Goal: Information Seeking & Learning: Learn about a topic

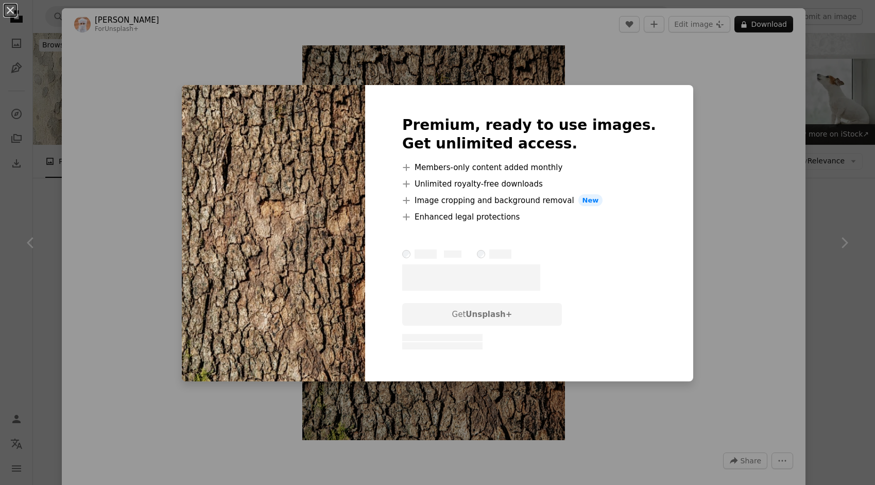
scroll to position [3752, 0]
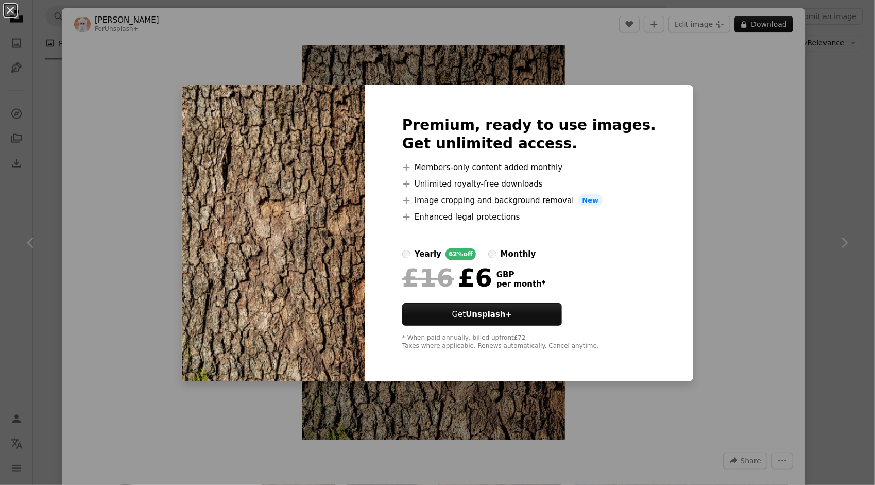
click at [744, 201] on div "An X shape Premium, ready to use images. Get unlimited access. A plus sign Memb…" at bounding box center [437, 242] width 875 height 485
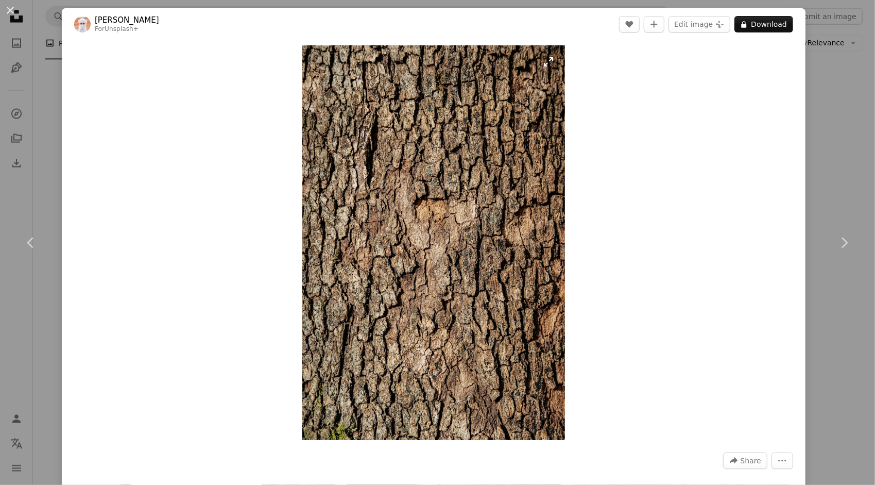
drag, startPoint x: 447, startPoint y: 244, endPoint x: 421, endPoint y: 224, distance: 33.0
click at [421, 224] on img "Zoom in on this image" at bounding box center [433, 242] width 263 height 395
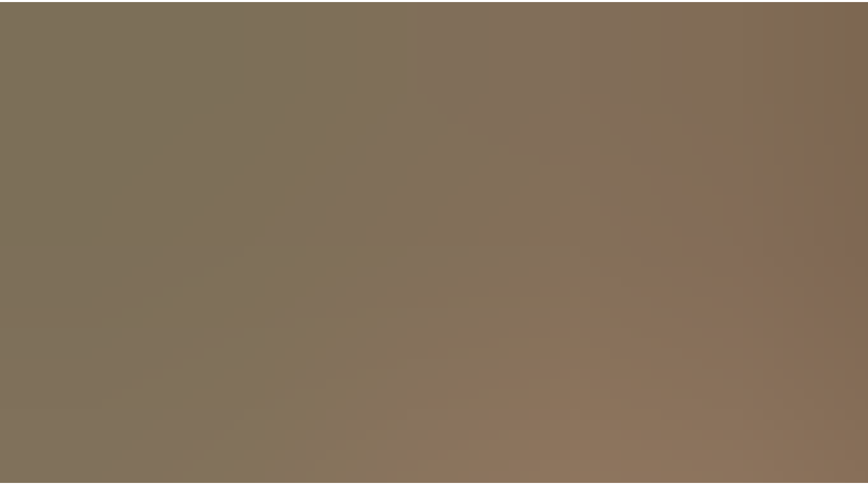
scroll to position [403, 0]
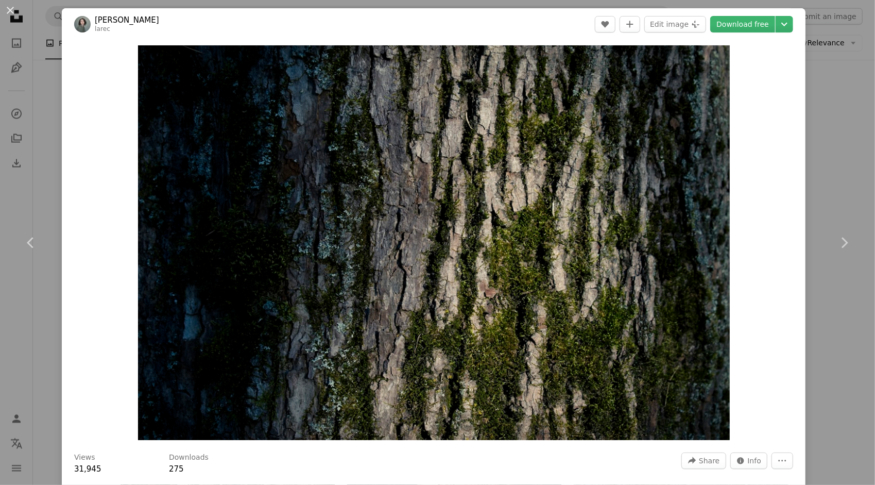
click at [848, 133] on div "An X shape Chevron left Chevron right [PERSON_NAME] larec A heart A plus sign E…" at bounding box center [437, 242] width 875 height 485
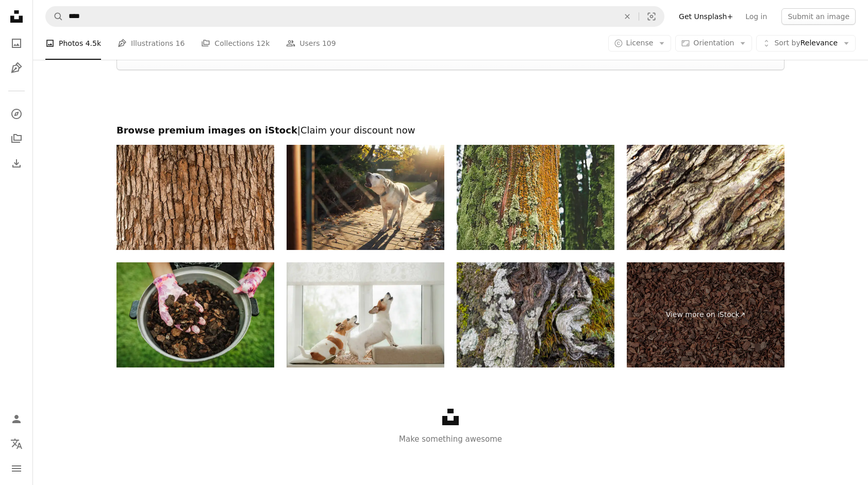
scroll to position [6373, 0]
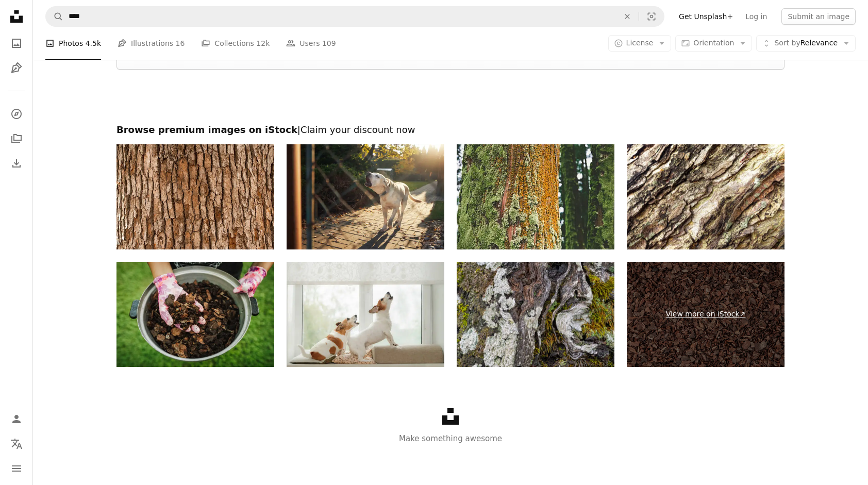
click at [698, 349] on link "View more on iStock ↗" at bounding box center [706, 314] width 158 height 105
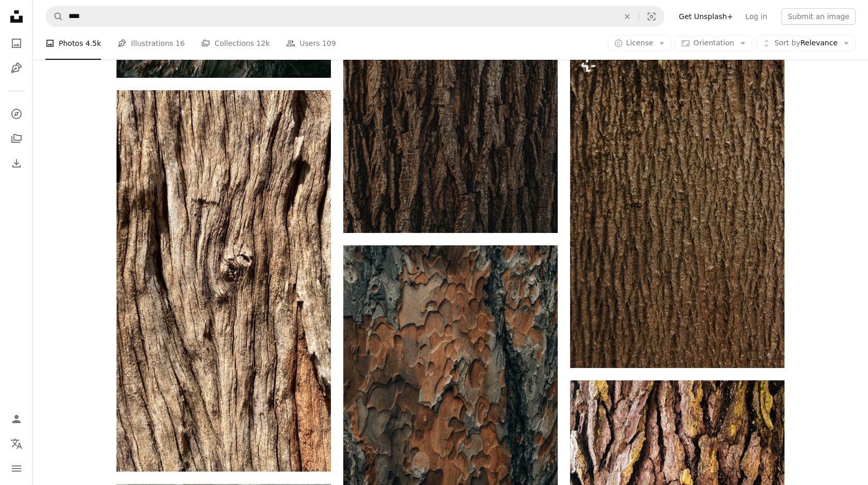
scroll to position [0, 0]
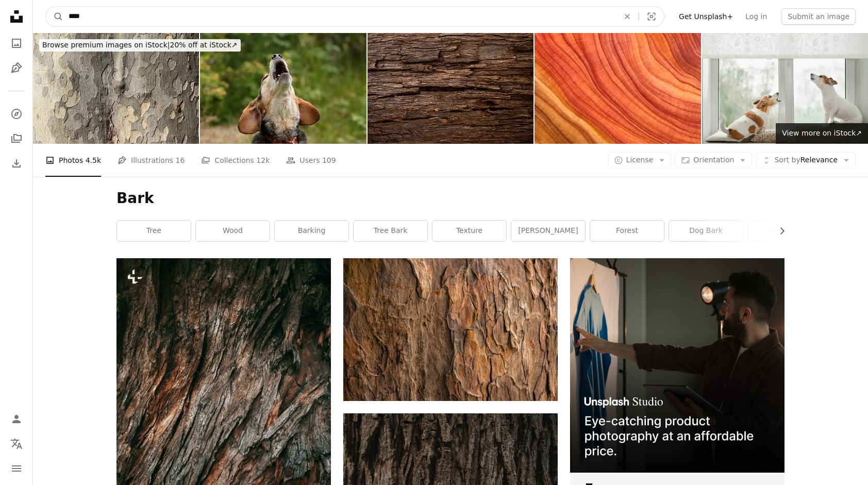
click at [149, 12] on input "****" at bounding box center [339, 17] width 552 height 20
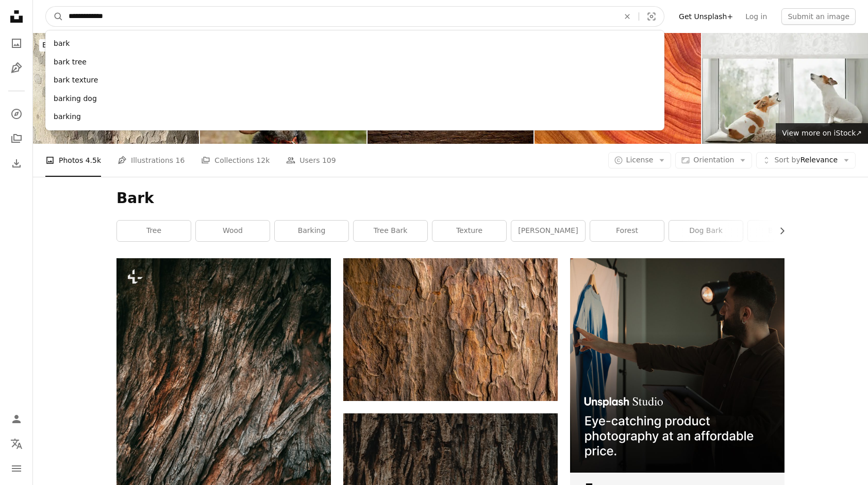
type input "**********"
click button "A magnifying glass" at bounding box center [55, 17] width 18 height 20
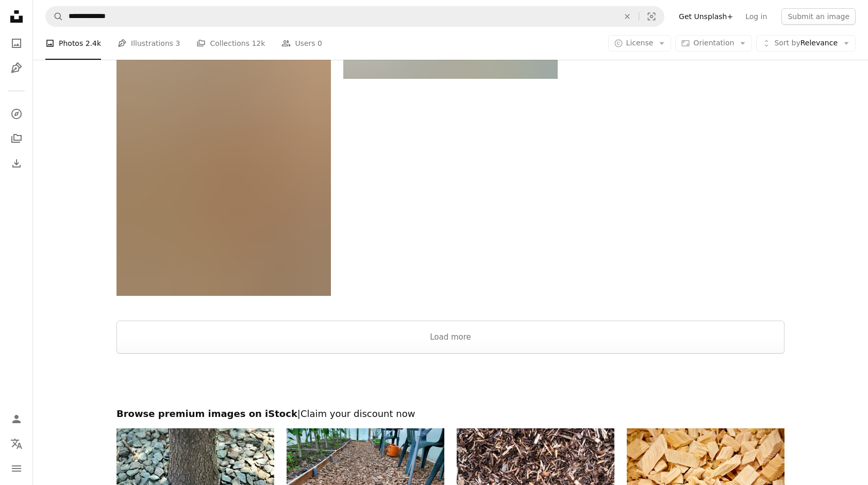
scroll to position [1752, 0]
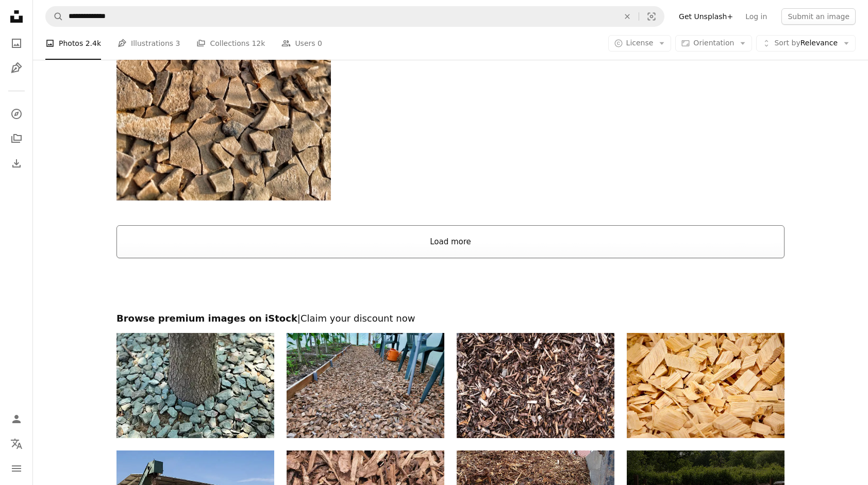
click at [473, 243] on button "Load more" at bounding box center [450, 241] width 668 height 33
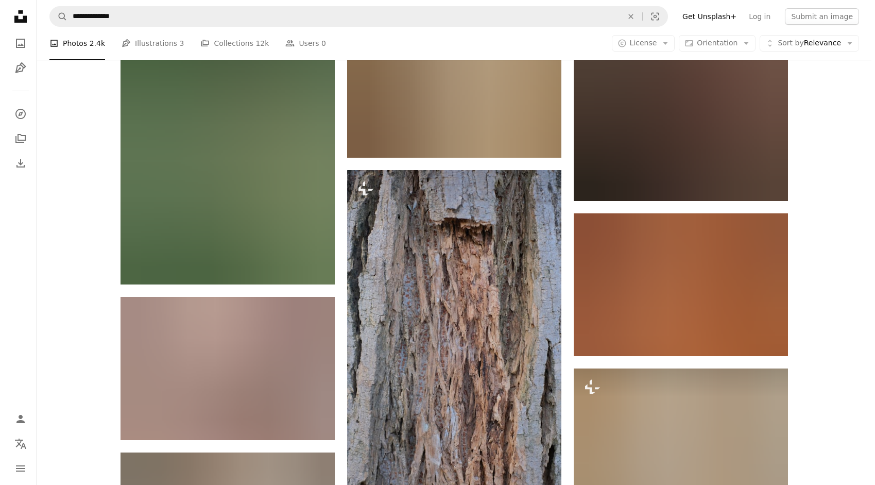
scroll to position [11026, 0]
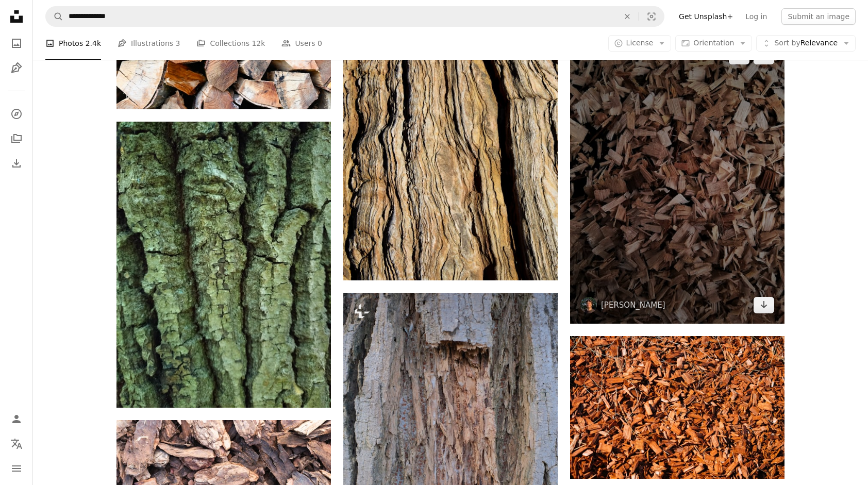
click at [660, 156] on img at bounding box center [677, 181] width 214 height 286
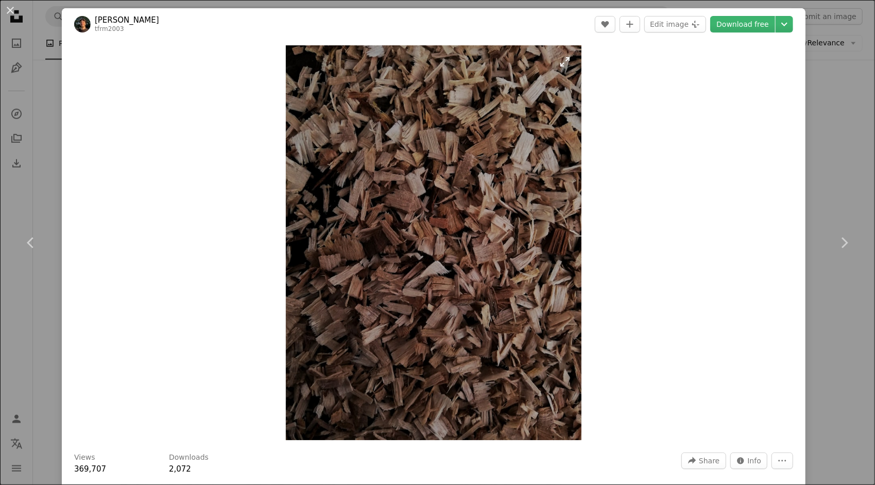
drag, startPoint x: 473, startPoint y: 227, endPoint x: 409, endPoint y: 236, distance: 65.7
click at [409, 236] on img "Zoom in on this image" at bounding box center [434, 242] width 296 height 395
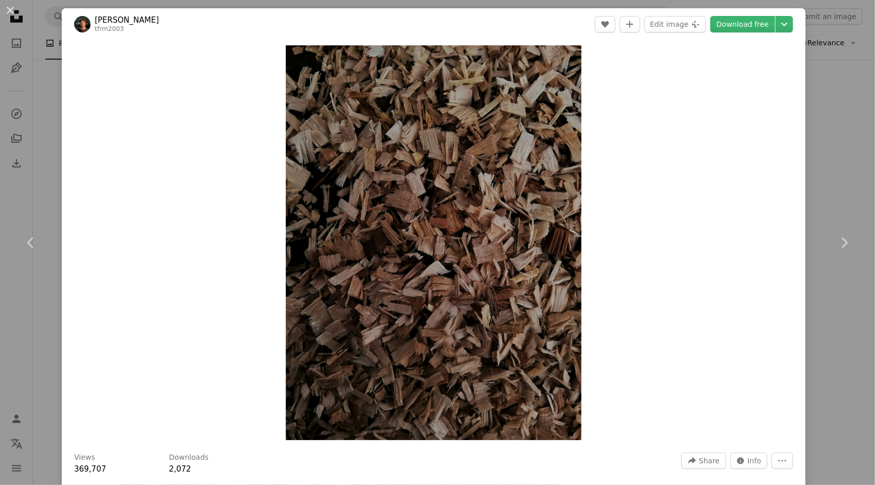
click at [827, 148] on div "An X shape Chevron left Chevron right [PERSON_NAME] tfrm2003 A heart A plus sig…" at bounding box center [437, 242] width 875 height 485
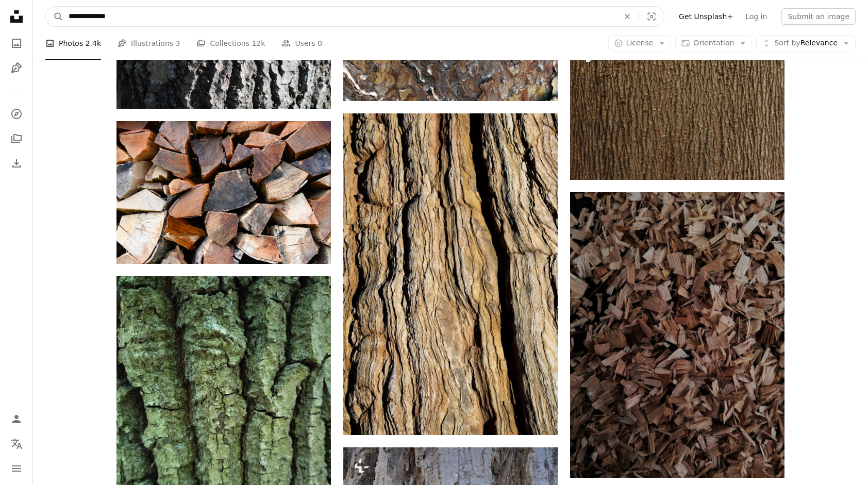
scroll to position [10854, 0]
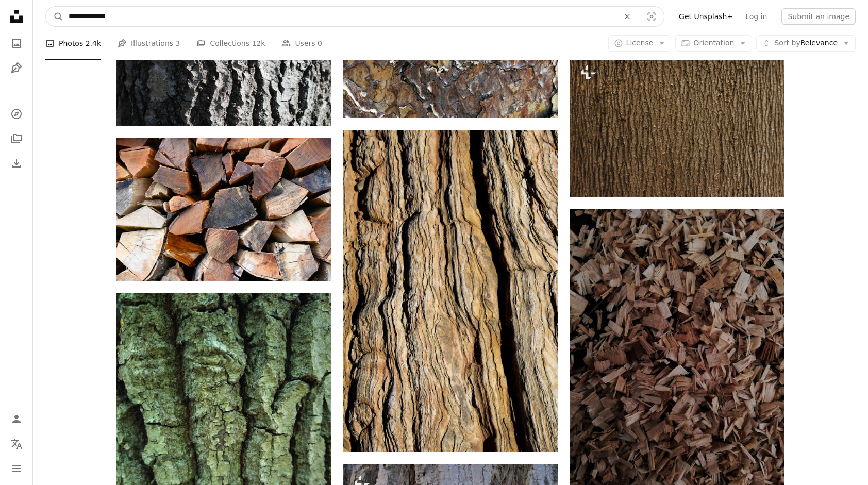
drag, startPoint x: 130, startPoint y: 14, endPoint x: 2, endPoint y: 5, distance: 128.6
type input "*******"
click button "A magnifying glass" at bounding box center [55, 17] width 18 height 20
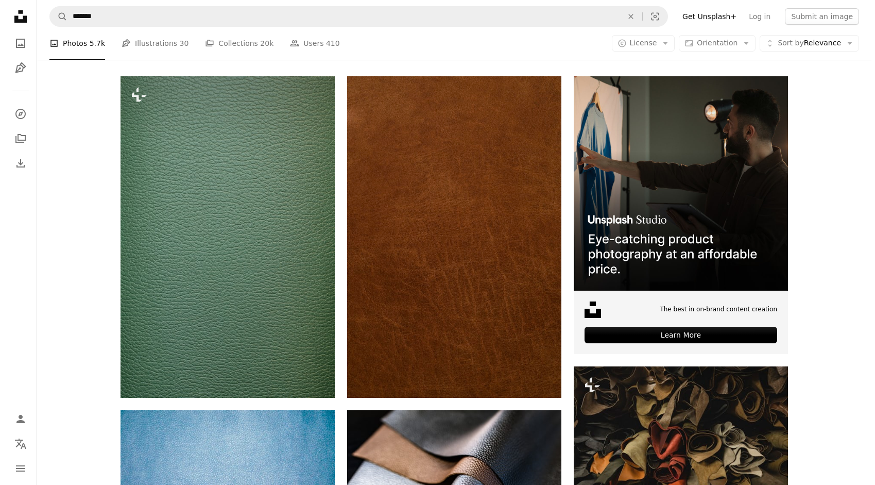
scroll to position [155, 0]
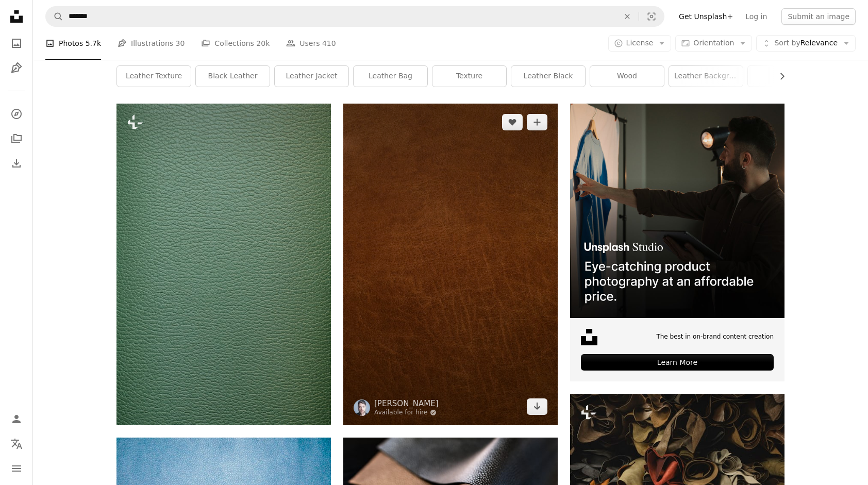
click at [495, 200] on img at bounding box center [450, 265] width 214 height 322
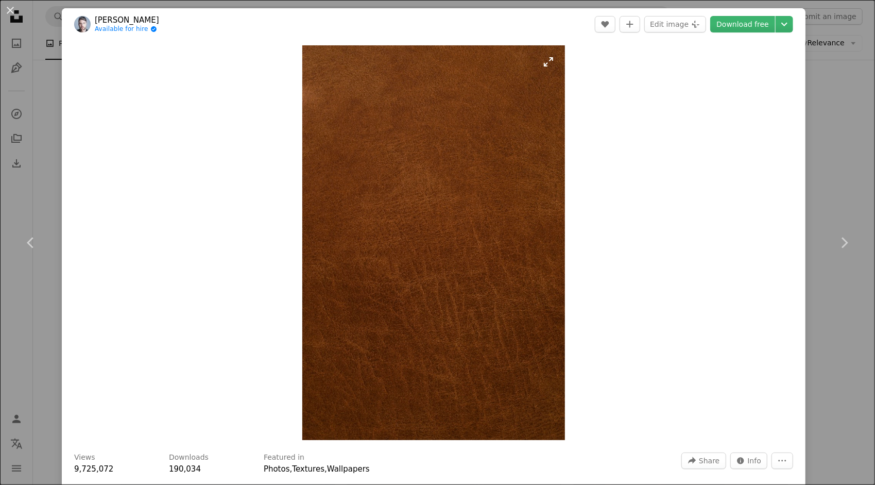
click at [545, 63] on img "Zoom in on this image" at bounding box center [433, 242] width 263 height 395
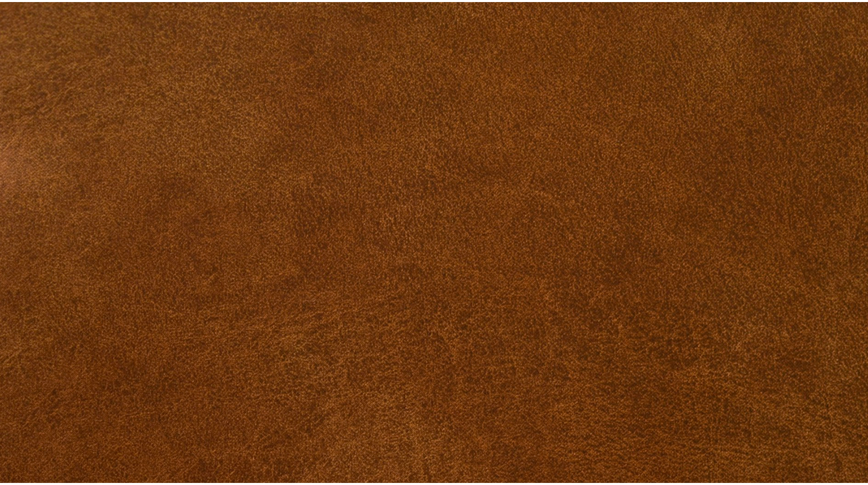
scroll to position [403, 0]
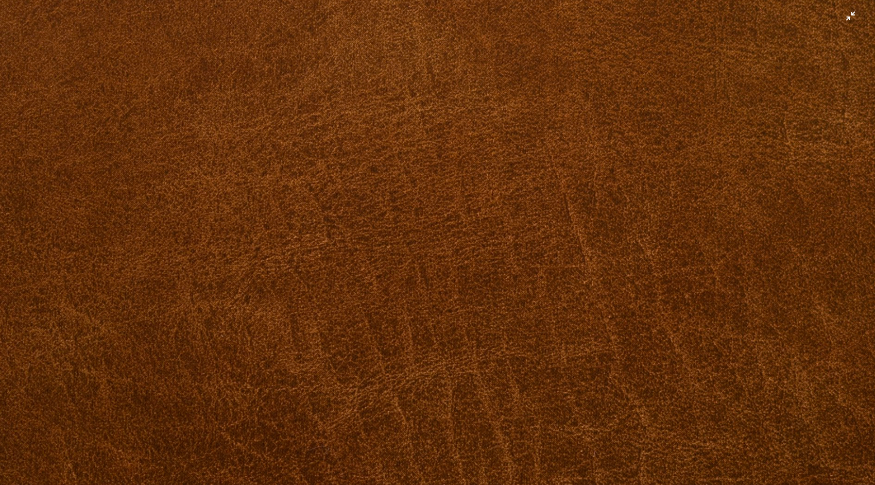
click at [845, 22] on img "Zoom out on this image" at bounding box center [437, 254] width 876 height 1315
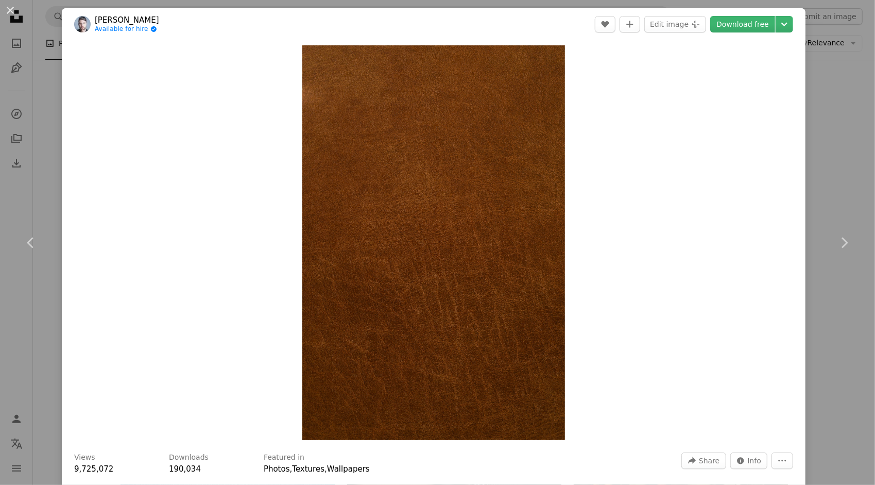
click at [825, 130] on div "An X shape Chevron left Chevron right [PERSON_NAME] Available for hire A checkm…" at bounding box center [437, 242] width 875 height 485
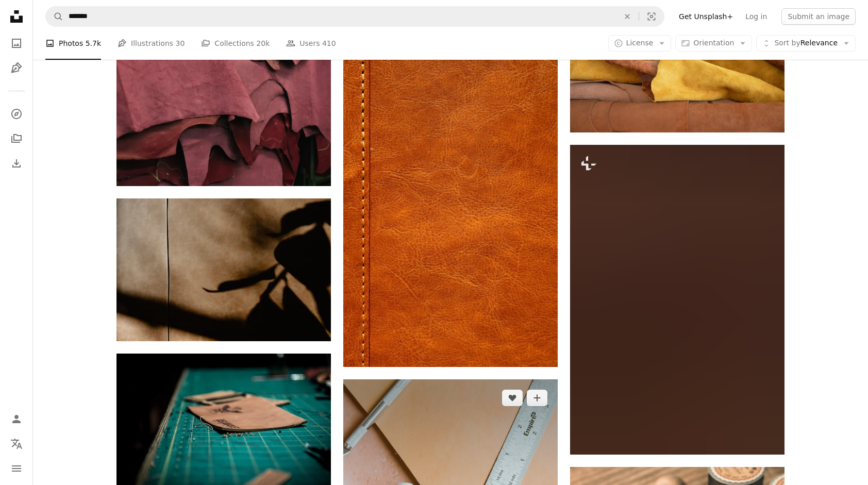
scroll to position [670, 0]
